Goal: Navigation & Orientation: Find specific page/section

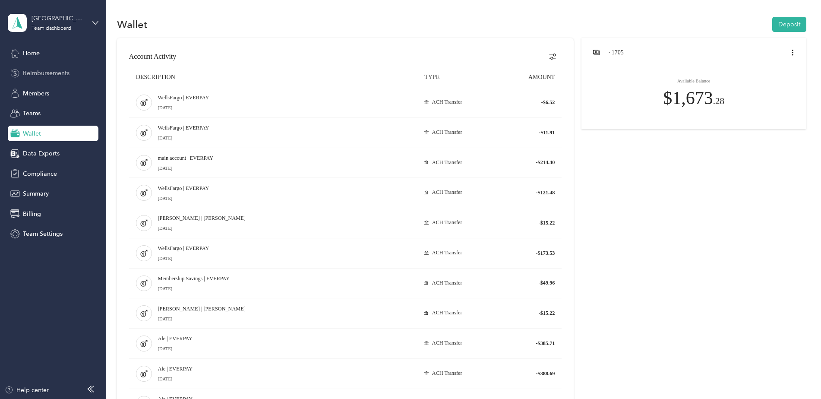
click at [59, 75] on span "Reimbursements" at bounding box center [46, 73] width 47 height 9
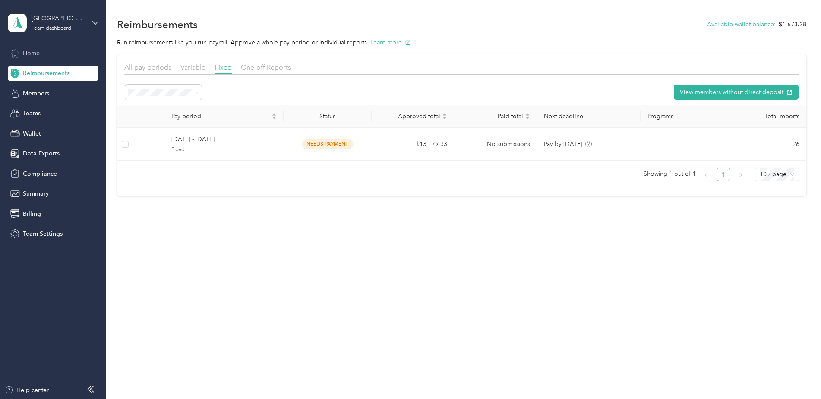
click at [27, 50] on span "Home" at bounding box center [31, 53] width 17 height 9
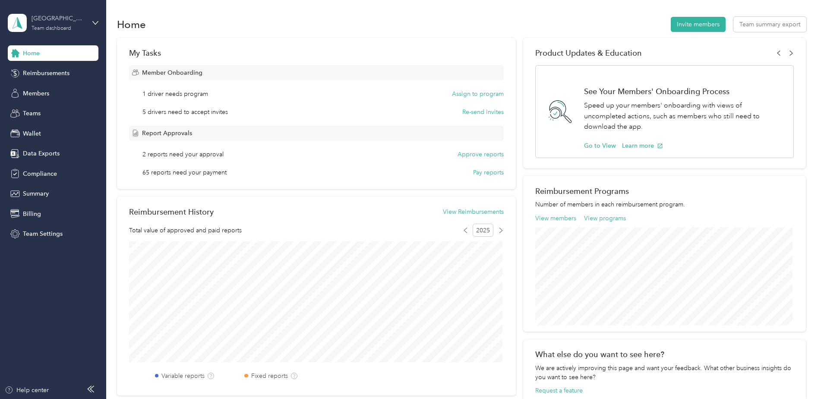
click at [55, 25] on div "Alta Southwest Team dashboard" at bounding box center [59, 22] width 54 height 17
click at [36, 95] on div "Team dashboard Personal dashboard Log out" at bounding box center [123, 90] width 219 height 54
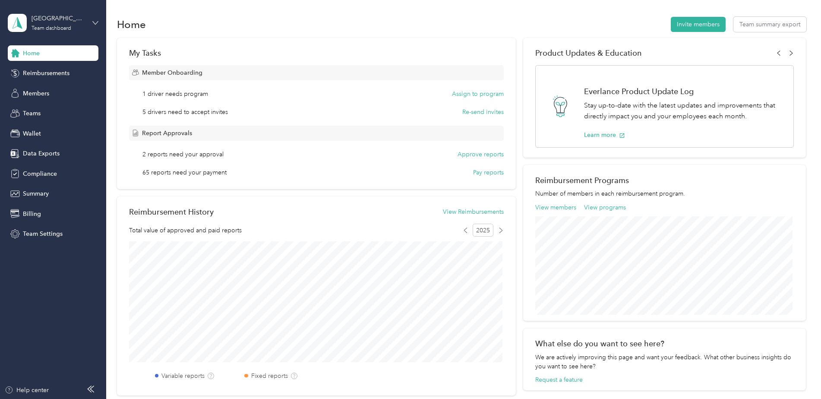
click at [95, 23] on icon at bounding box center [95, 23] width 6 height 6
click at [28, 86] on div "Personal dashboard" at bounding box center [123, 90] width 219 height 15
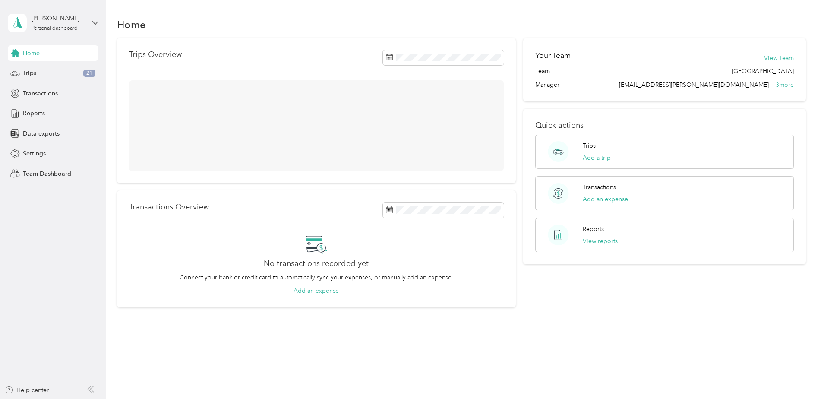
click at [89, 19] on div "[PERSON_NAME] Personal dashboard" at bounding box center [53, 23] width 91 height 30
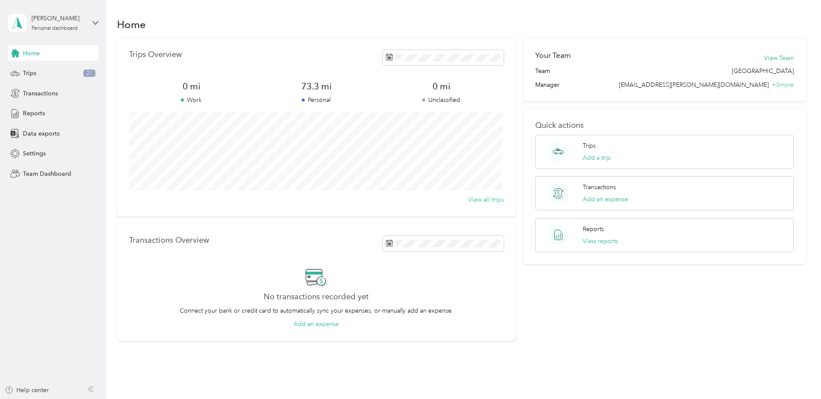
click at [36, 72] on div "Team dashboard" at bounding box center [123, 67] width 219 height 15
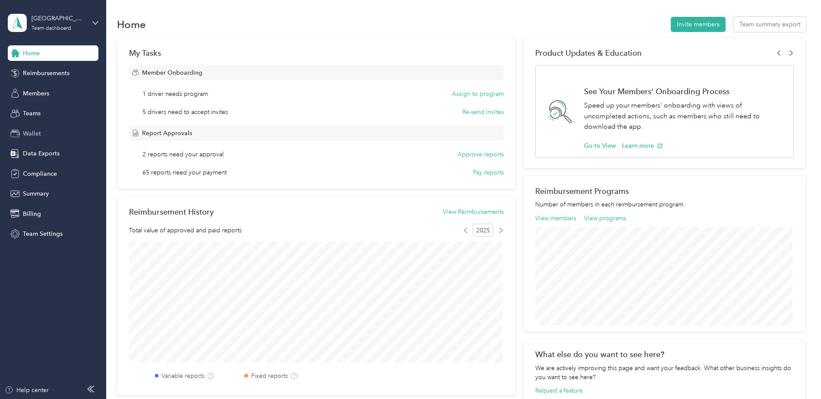
click at [37, 134] on span "Wallet" at bounding box center [32, 133] width 18 height 9
